Goal: Transaction & Acquisition: Purchase product/service

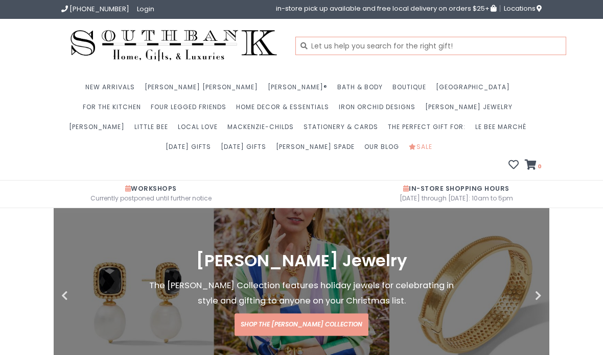
click at [390, 49] on input "text" at bounding box center [430, 46] width 271 height 18
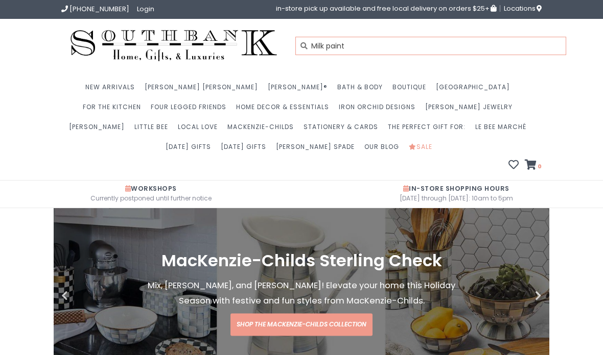
type input "Milk paint"
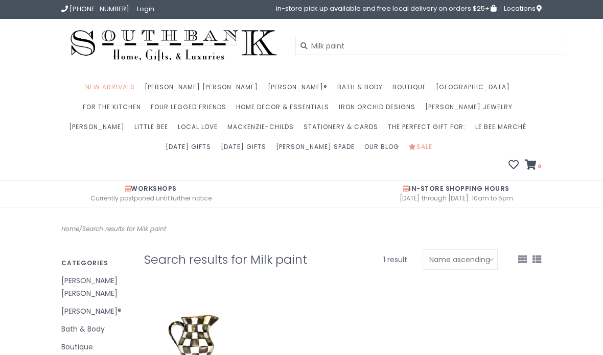
click at [199, 40] on img at bounding box center [173, 46] width 225 height 38
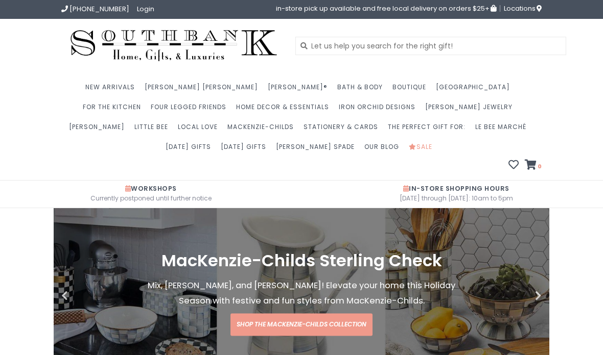
click at [520, 9] on span "Locations" at bounding box center [523, 9] width 38 height 10
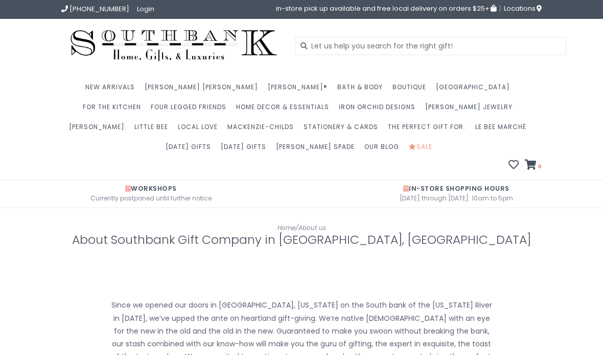
scroll to position [497, 0]
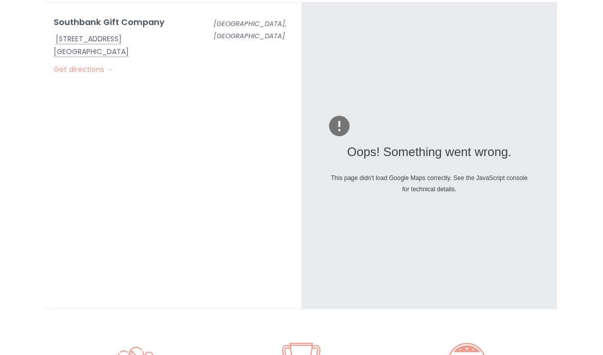
click at [88, 70] on link "Get directions →" at bounding box center [84, 69] width 60 height 10
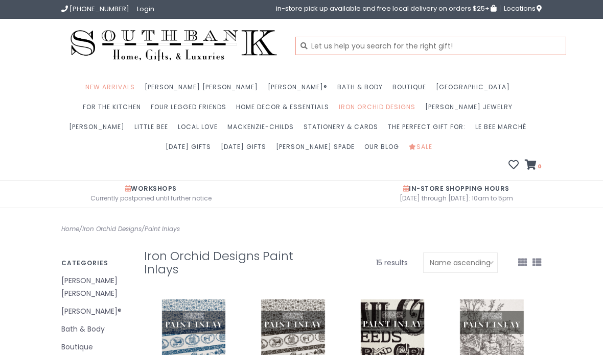
click at [402, 50] on input "text" at bounding box center [430, 46] width 271 height 18
type input "[PERSON_NAME]"
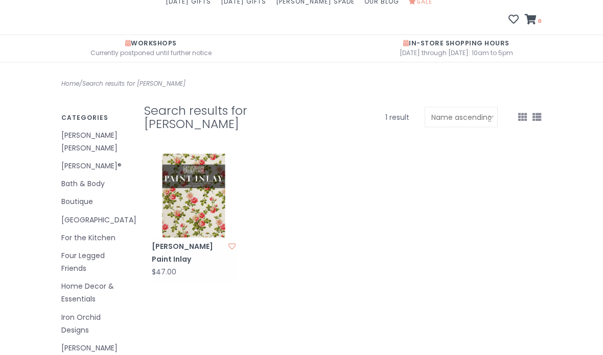
scroll to position [150, 0]
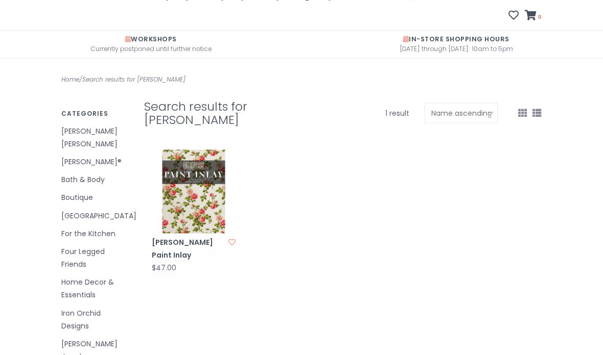
click at [198, 208] on img at bounding box center [194, 192] width 84 height 84
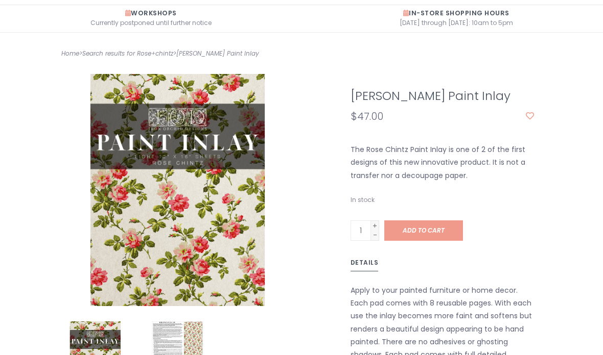
scroll to position [175, 0]
click at [374, 226] on link "+" at bounding box center [375, 226] width 8 height 9
type input "2"
click at [377, 225] on link "+" at bounding box center [375, 226] width 8 height 9
click at [375, 226] on link "+" at bounding box center [375, 226] width 8 height 9
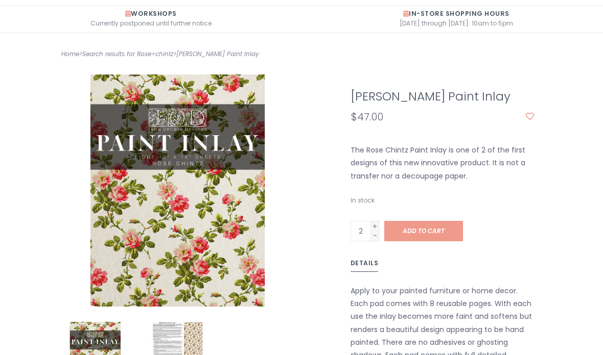
click at [435, 231] on span "Add to cart" at bounding box center [423, 231] width 42 height 9
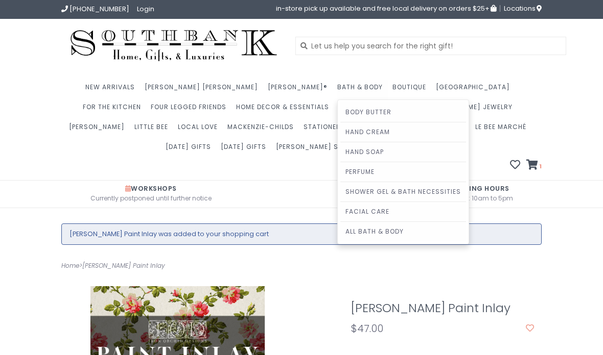
click at [340, 187] on link "Shower Gel & Bath Necessities" at bounding box center [403, 191] width 126 height 19
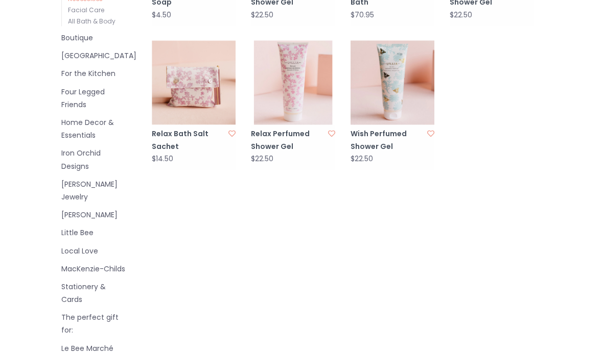
scroll to position [404, 0]
click at [97, 244] on link "Local Love" at bounding box center [94, 250] width 67 height 13
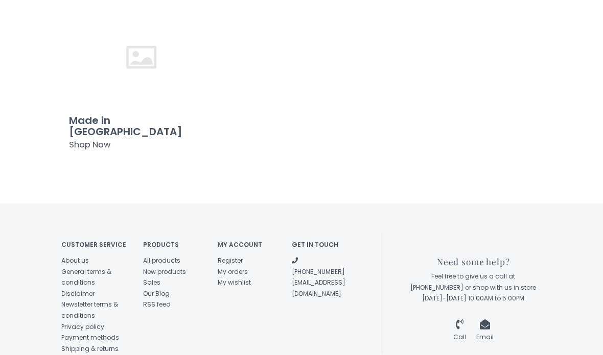
scroll to position [407, 0]
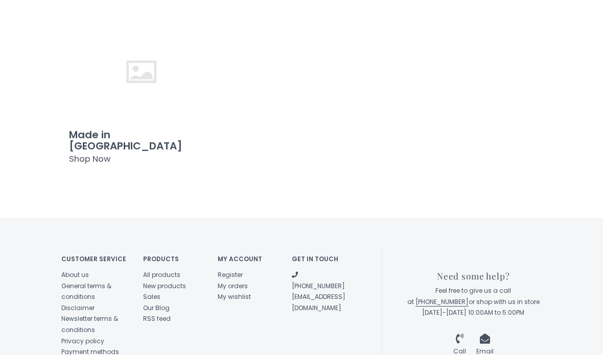
click at [101, 153] on span "Shop Now" at bounding box center [89, 159] width 41 height 12
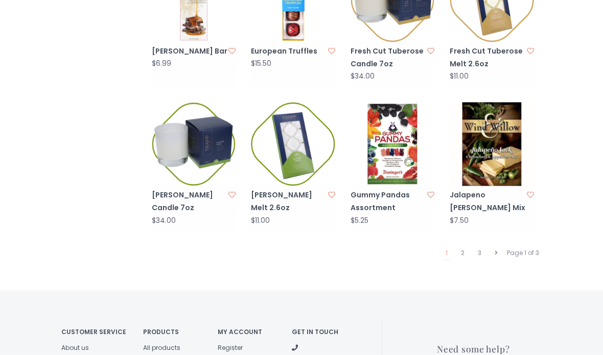
scroll to position [933, 0]
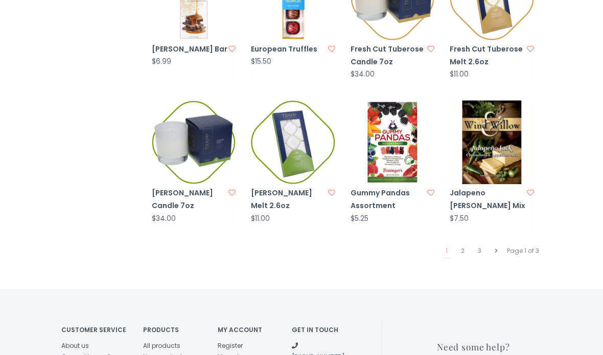
click at [464, 246] on link "2" at bounding box center [462, 251] width 9 height 13
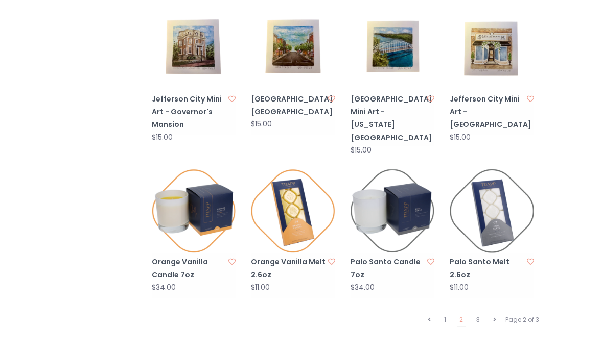
scroll to position [920, 0]
click at [479, 313] on link "3" at bounding box center [477, 319] width 9 height 13
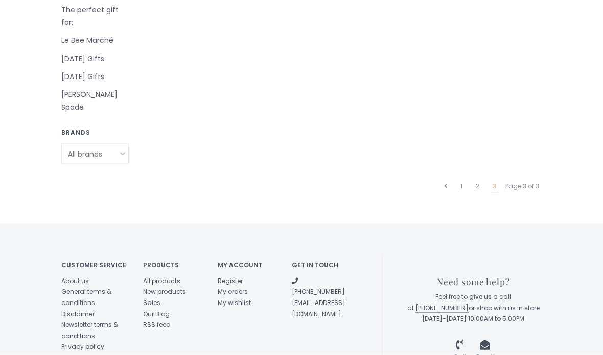
scroll to position [689, 0]
click at [480, 179] on link "2" at bounding box center [477, 185] width 9 height 13
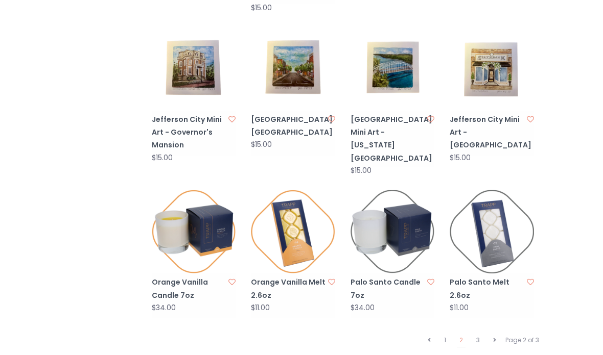
scroll to position [898, 0]
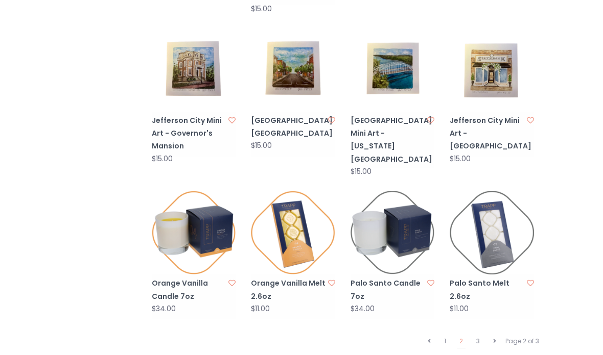
click at [308, 277] on link "Orange Vanilla Melt 2.6oz" at bounding box center [289, 290] width 76 height 26
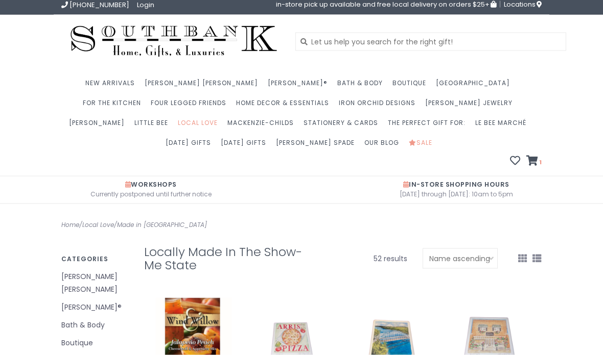
scroll to position [0, 0]
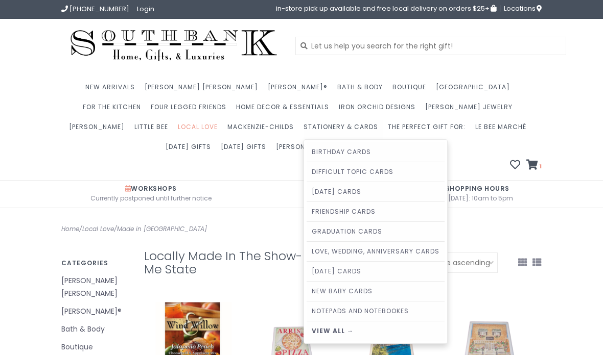
click at [306, 314] on link "Notepads and Notebookes" at bounding box center [375, 311] width 138 height 19
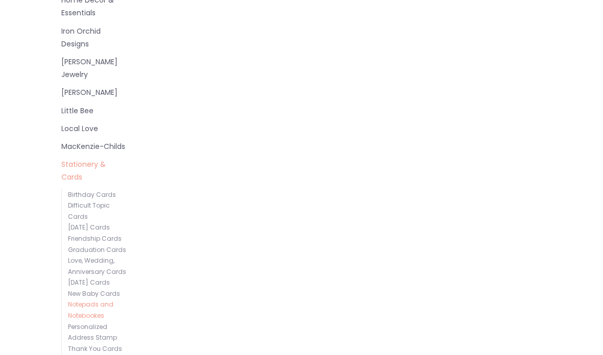
scroll to position [434, 0]
click at [117, 343] on link "Thank You Cards" at bounding box center [95, 347] width 54 height 9
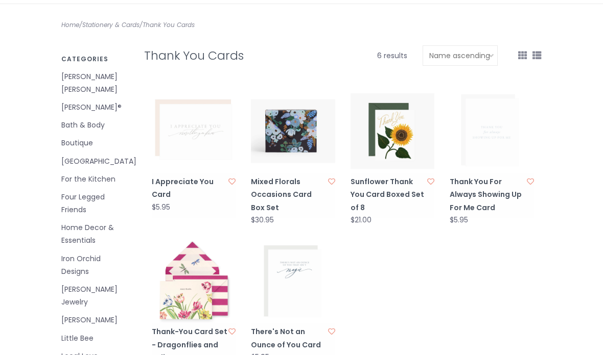
scroll to position [245, 0]
